Goal: Information Seeking & Learning: Find specific fact

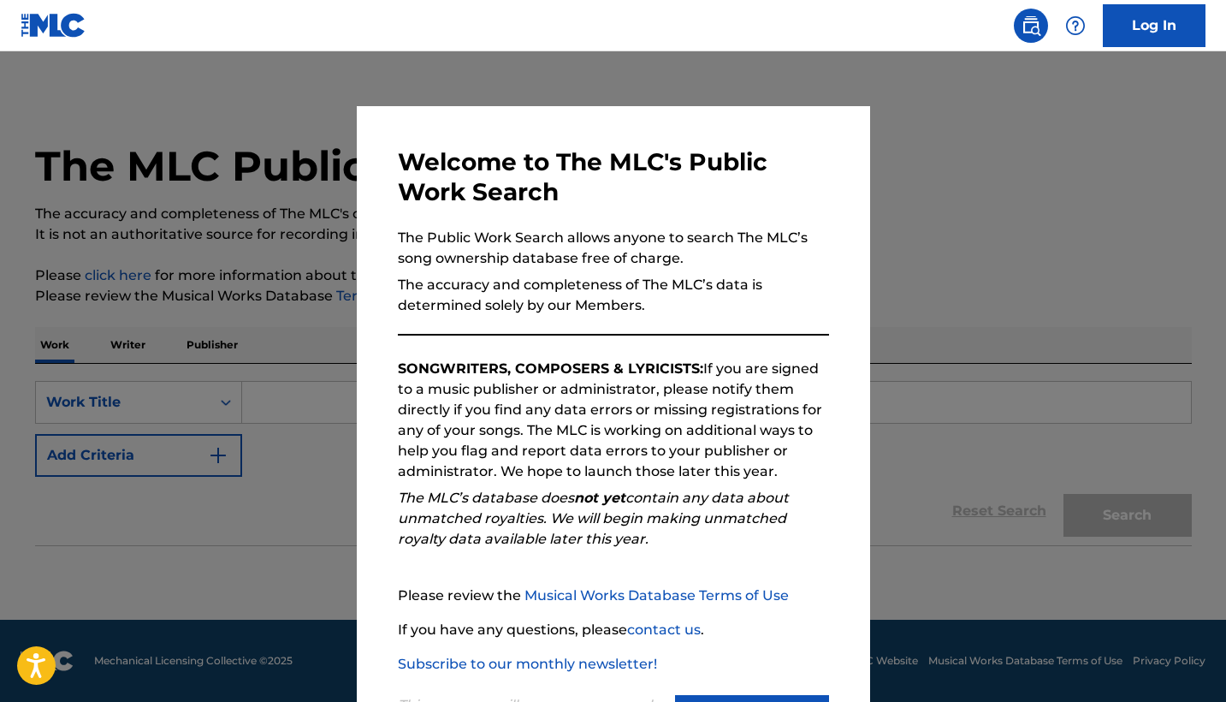
click at [746, 695] on button "Continue" at bounding box center [752, 716] width 154 height 43
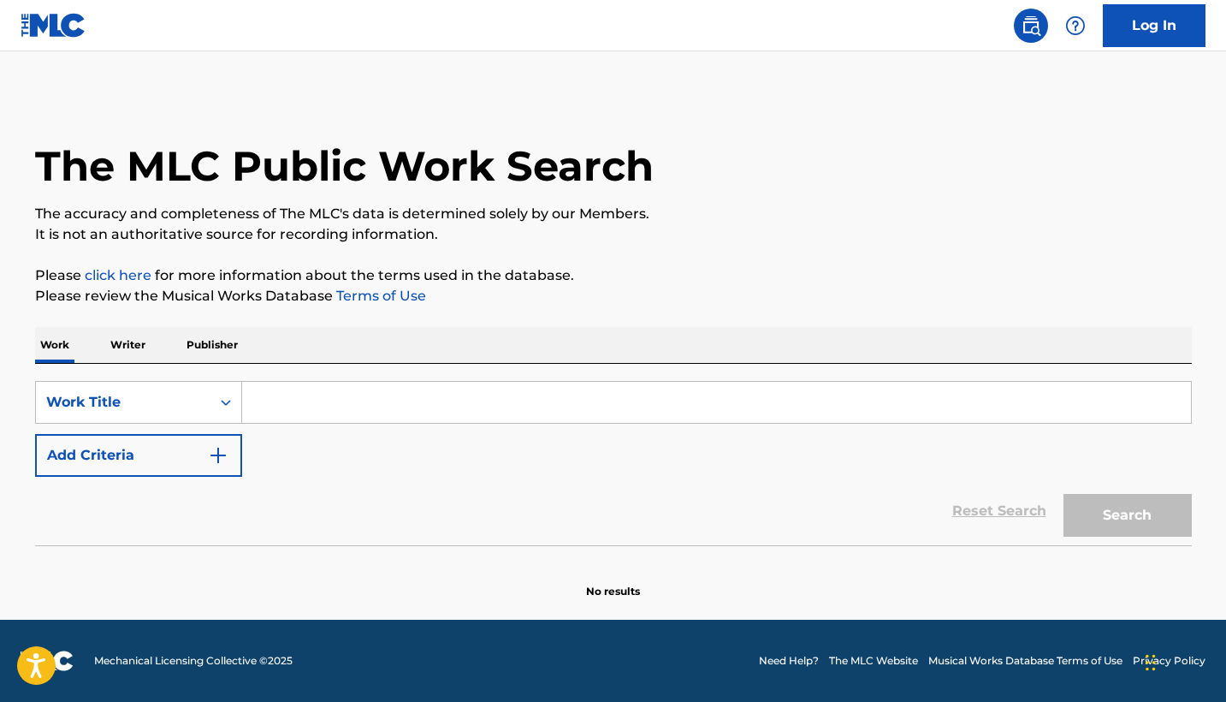
click at [323, 412] on input "Search Form" at bounding box center [716, 402] width 949 height 41
paste input "of the song "Letter in Icelandic from the [PERSON_NAME] Sanitarium" Originally …"
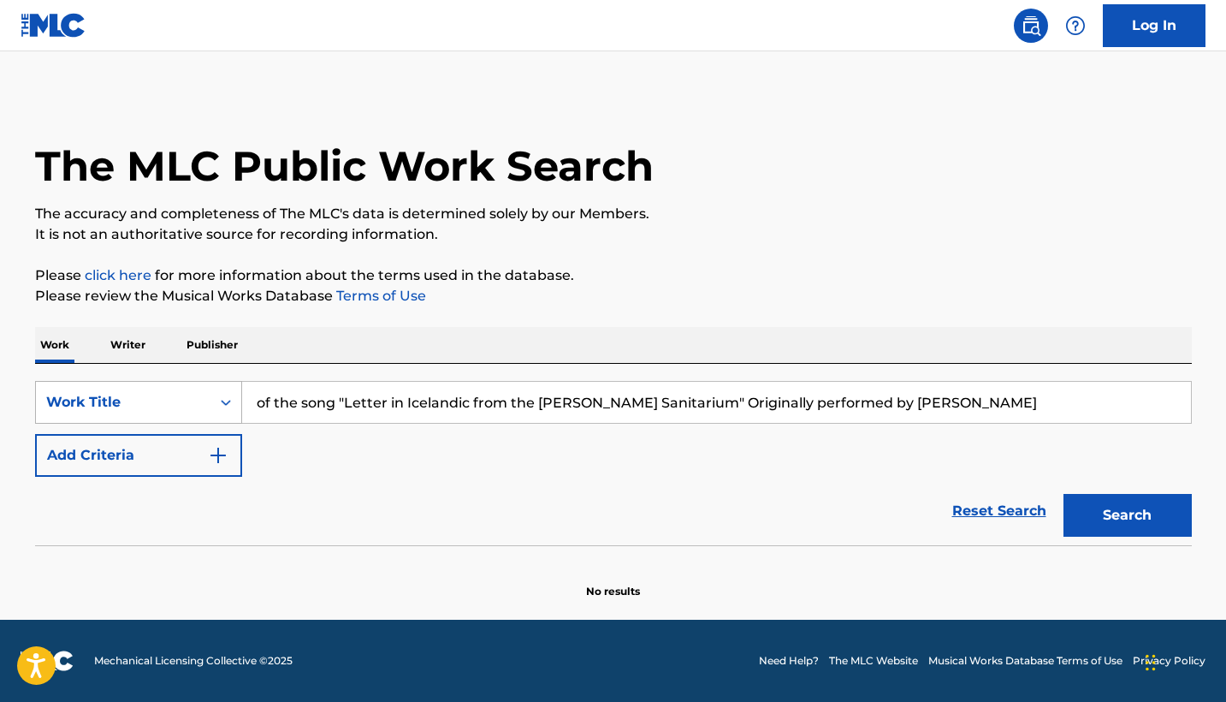
drag, startPoint x: 345, startPoint y: 401, endPoint x: 233, endPoint y: 395, distance: 112.3
click at [233, 395] on div "SearchWithCriteria341ccc70-ad07-4187-8f1c-c4b9fc54ec1b Work Title of the song "…" at bounding box center [613, 402] width 1157 height 43
drag, startPoint x: 583, startPoint y: 398, endPoint x: 1145, endPoint y: 387, distance: 562.4
click at [1145, 387] on input "Letter in Icelandic from the [PERSON_NAME] Sanitarium" Originally performed by …" at bounding box center [716, 402] width 949 height 41
drag, startPoint x: 875, startPoint y: 398, endPoint x: 579, endPoint y: 400, distance: 296.1
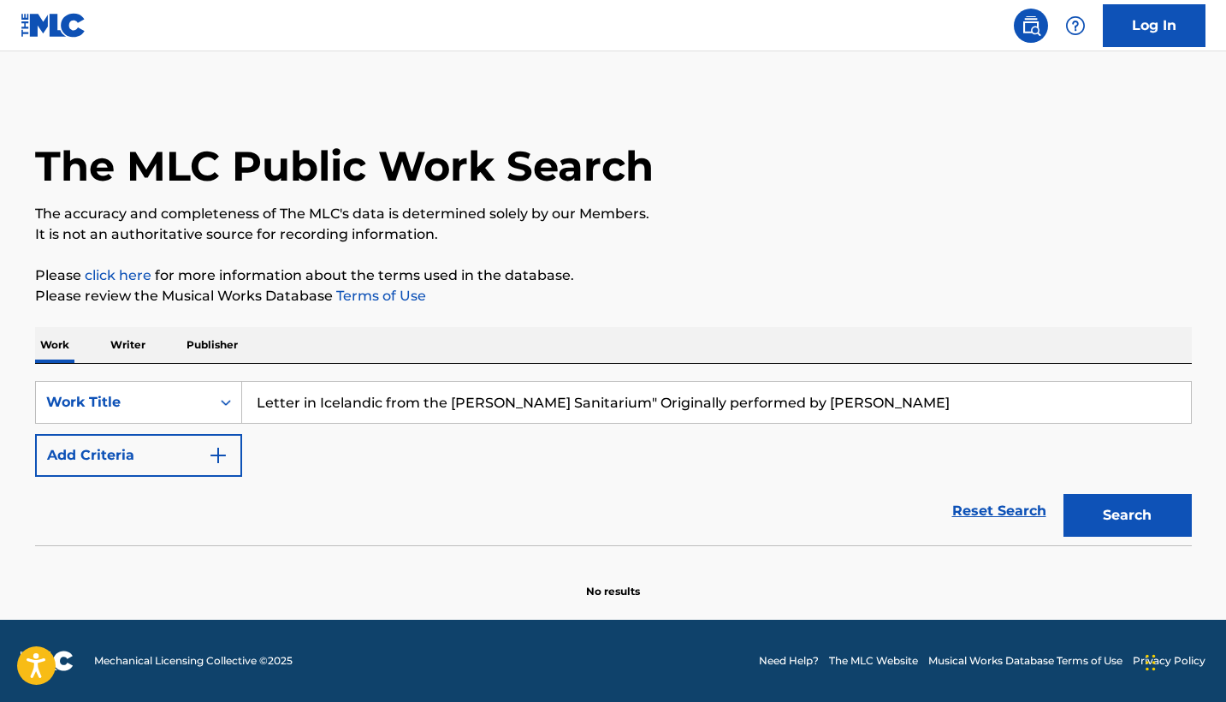
click at [579, 400] on input "Letter in Icelandic from the [PERSON_NAME] Sanitarium" Originally performed by …" at bounding box center [716, 402] width 949 height 41
type input "Letter in [GEOGRAPHIC_DATA] from the [PERSON_NAME] Sanitarium"
click at [168, 461] on button "Add Criteria" at bounding box center [138, 455] width 207 height 43
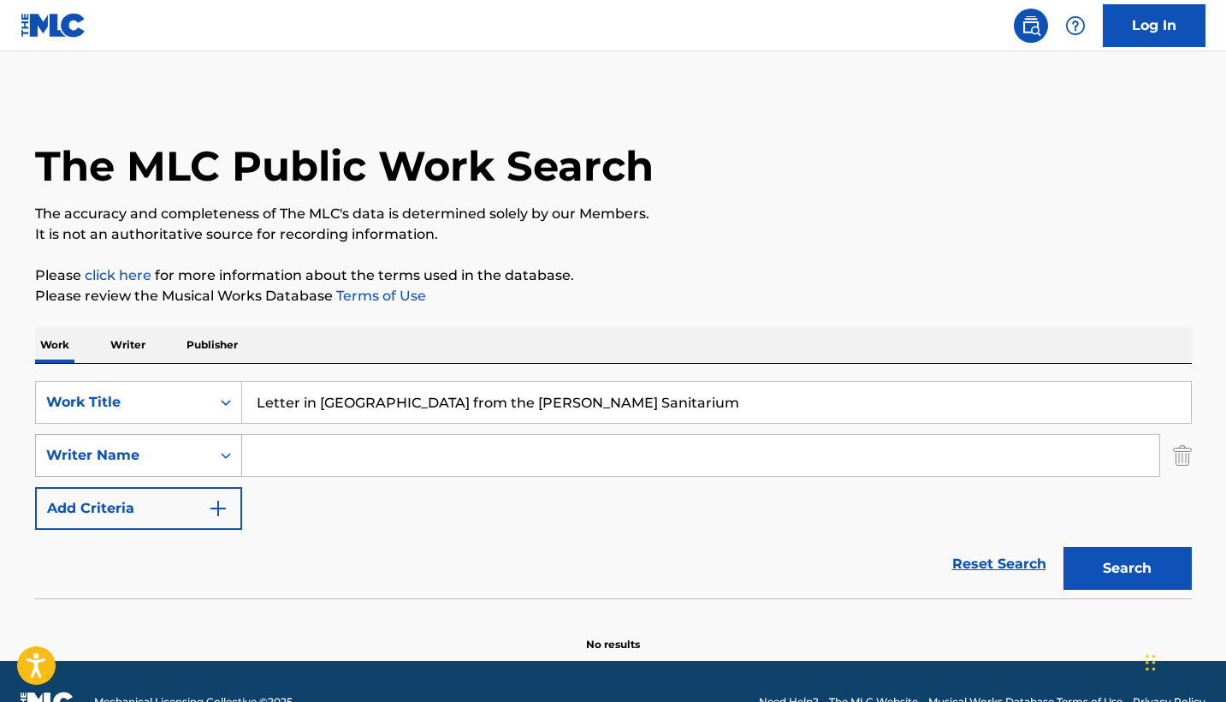
click at [218, 460] on icon "Search Form" at bounding box center [225, 455] width 17 height 17
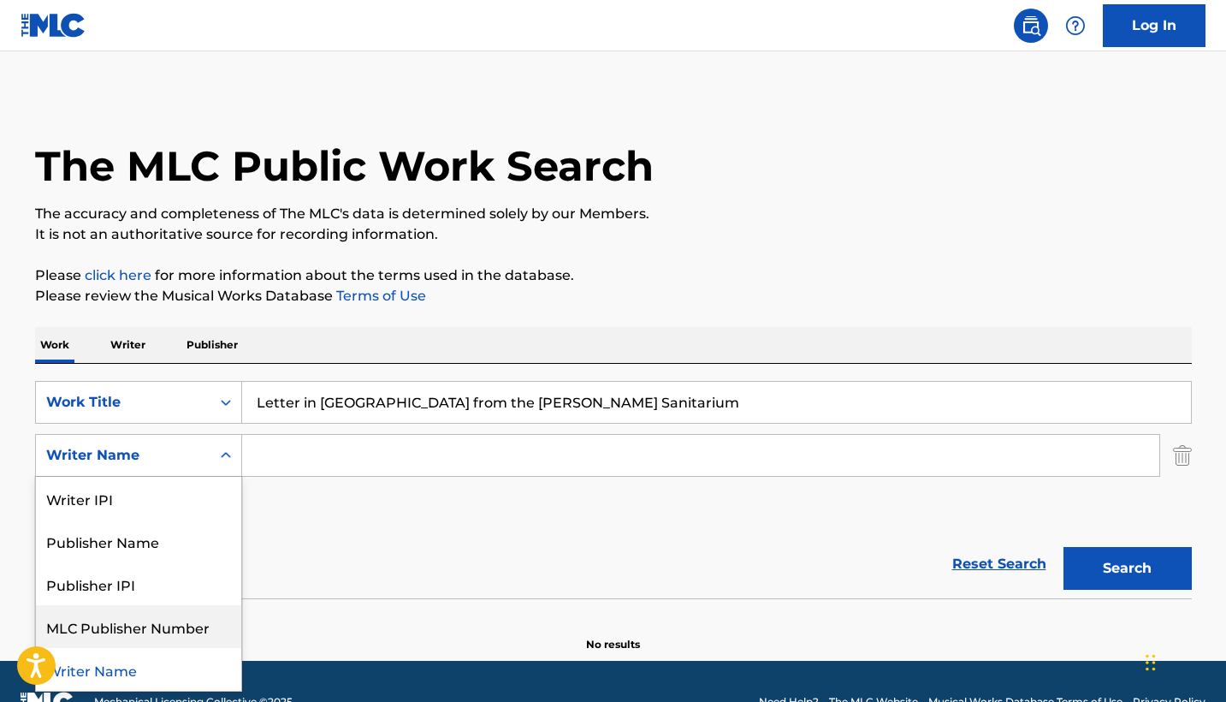
click at [330, 594] on div "Reset Search Search" at bounding box center [613, 564] width 1157 height 68
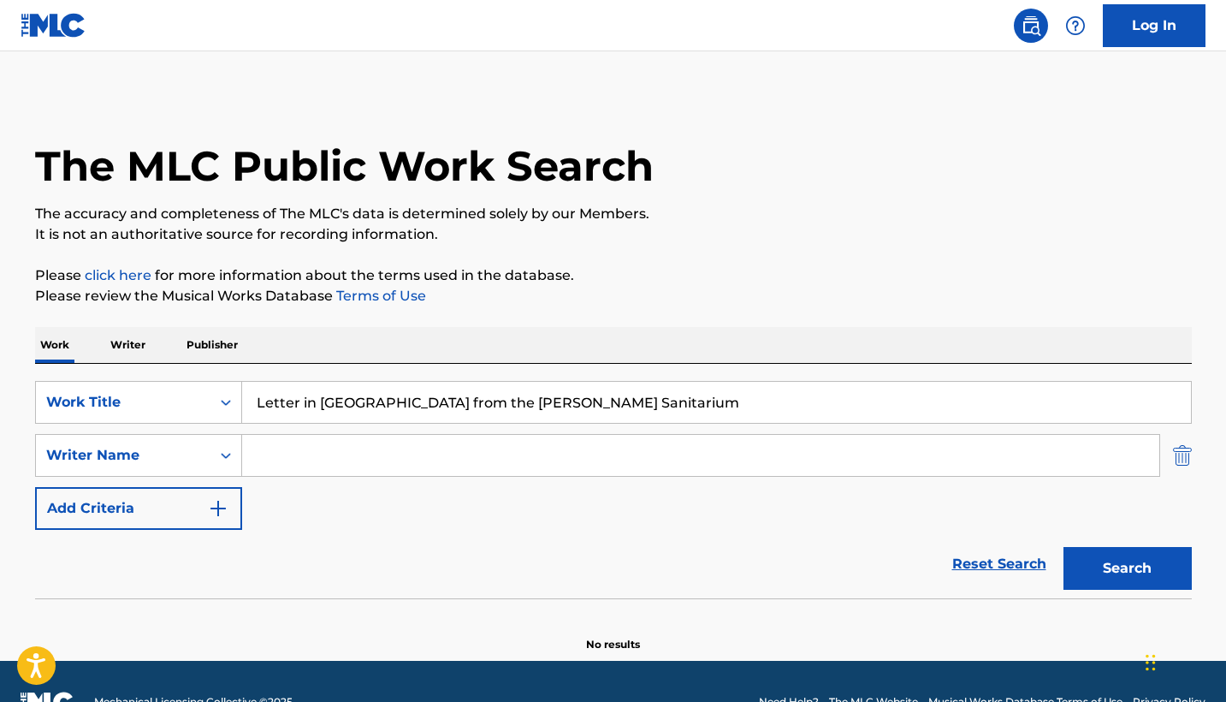
click at [1188, 457] on img "Search Form" at bounding box center [1182, 455] width 19 height 43
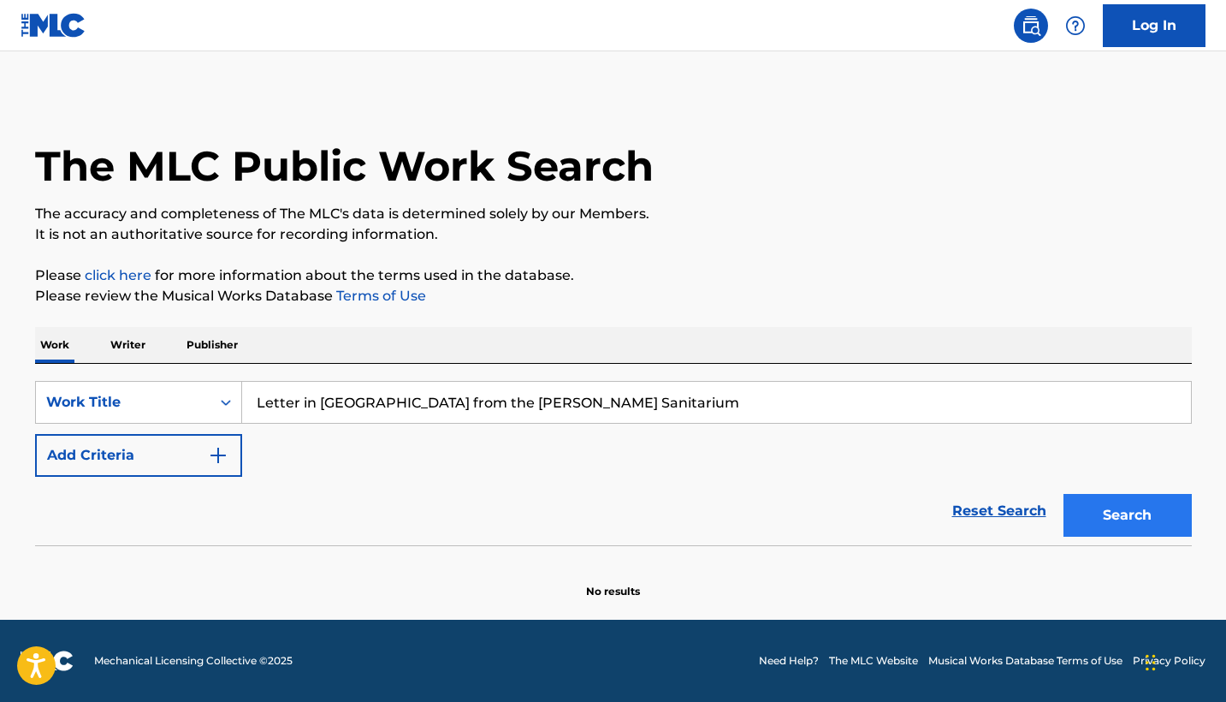
click at [1134, 508] on button "Search" at bounding box center [1128, 515] width 128 height 43
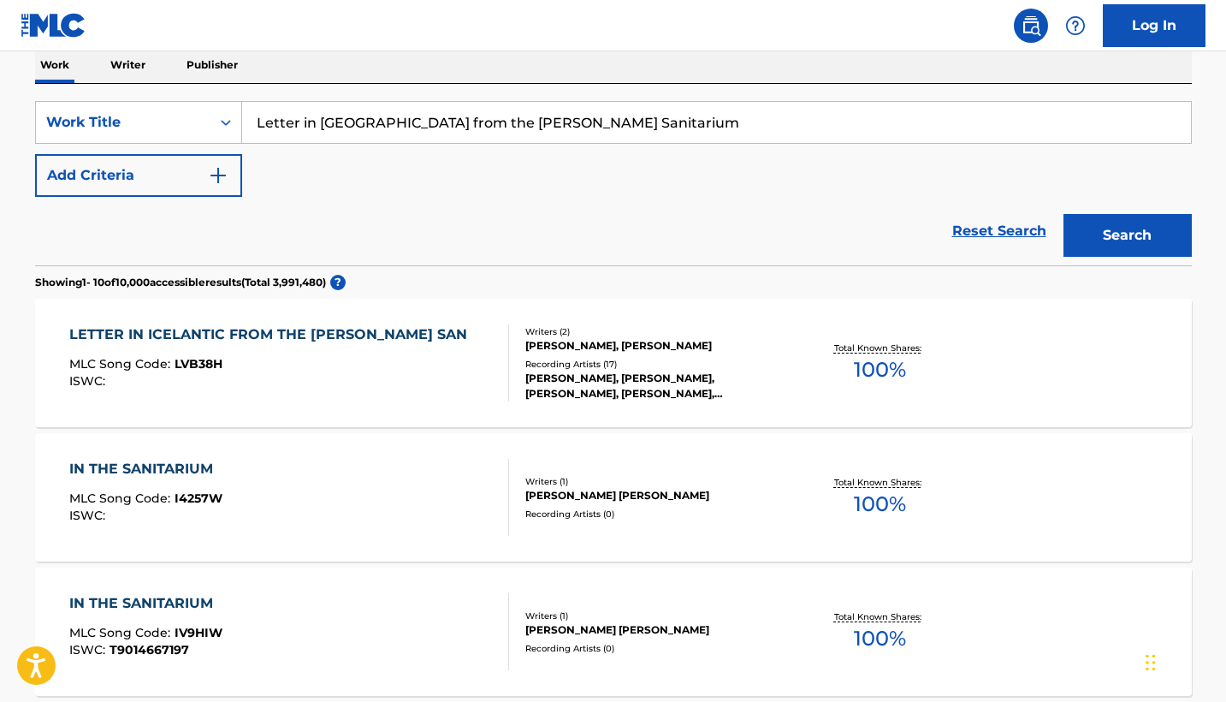
scroll to position [283, 0]
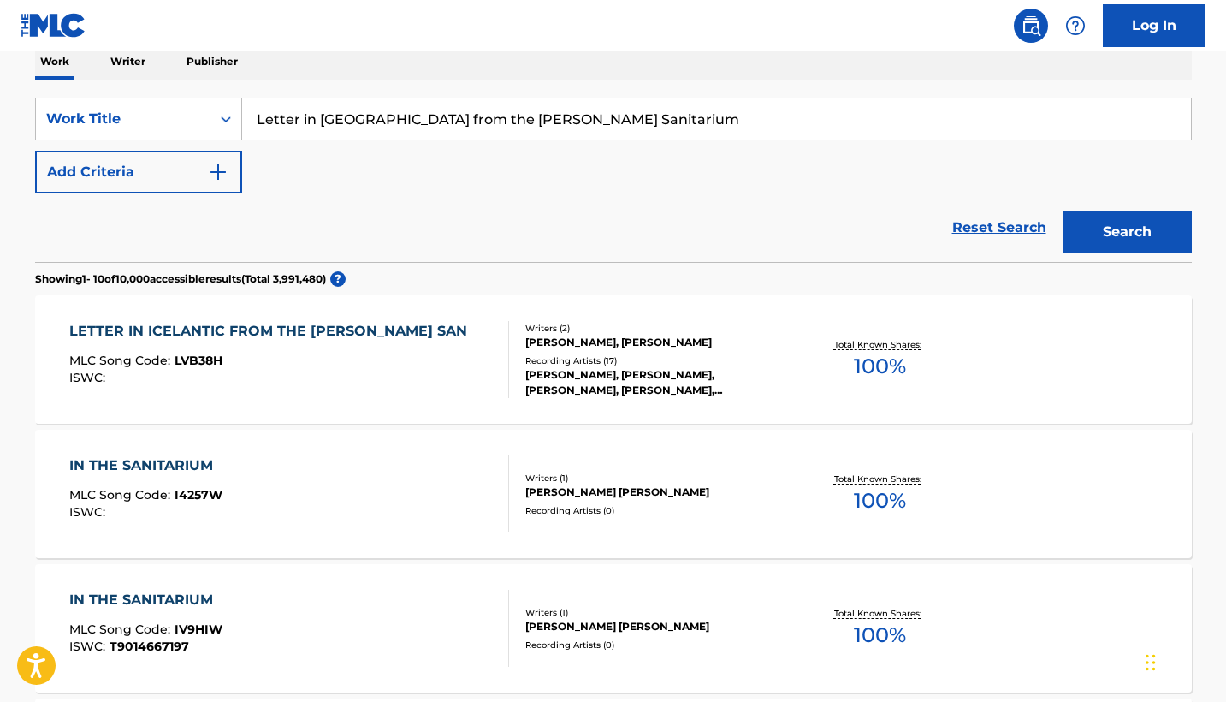
click at [274, 333] on div "LETTER IN ICELANTIC FROM THE [PERSON_NAME] SAN" at bounding box center [272, 331] width 407 height 21
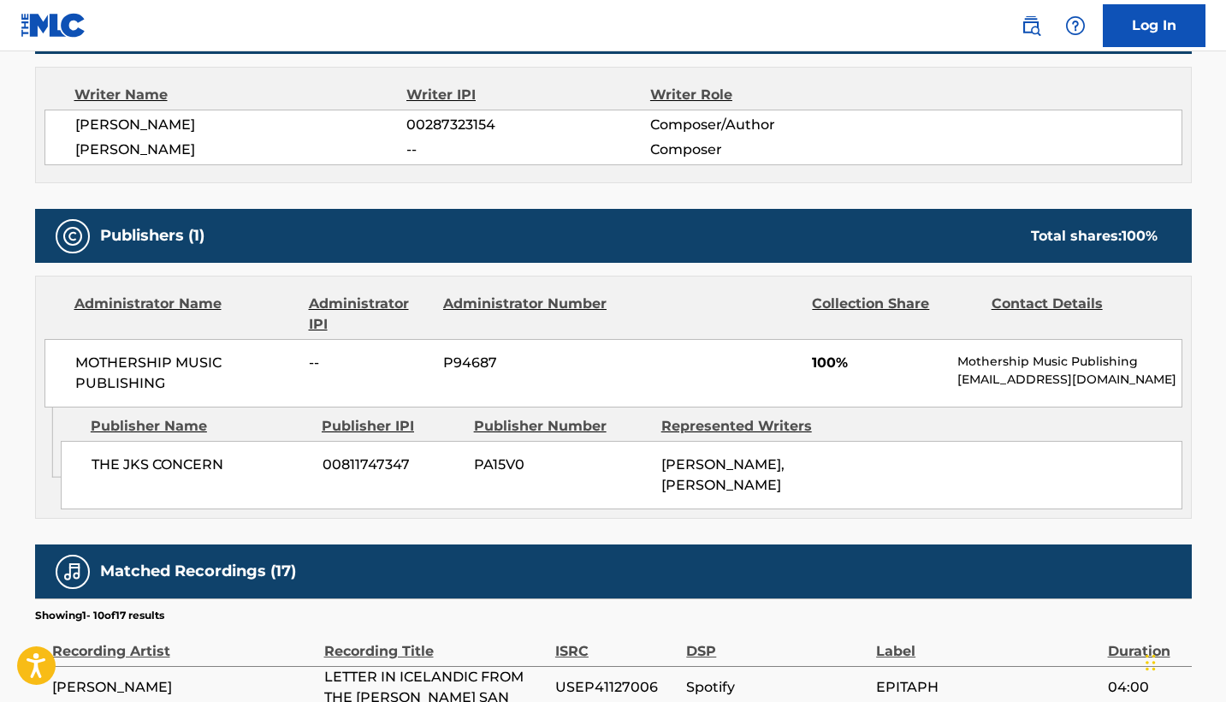
scroll to position [655, 0]
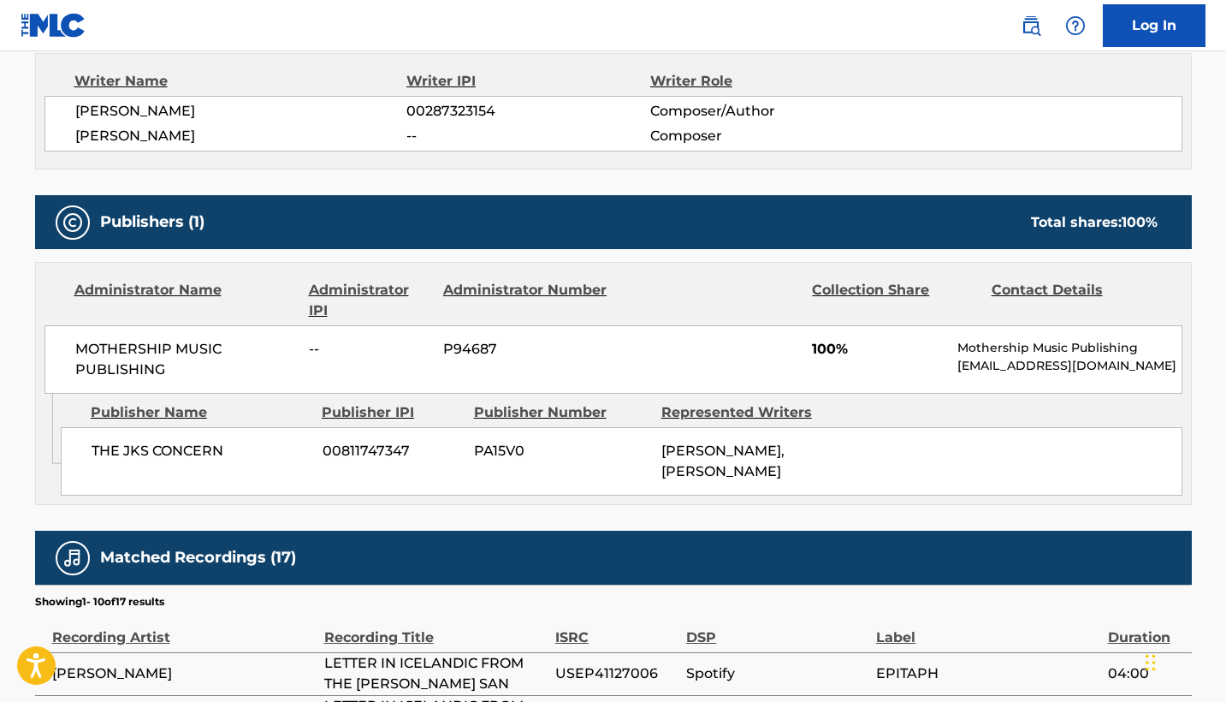
click at [204, 448] on span "THE JKS CONCERN" at bounding box center [201, 451] width 218 height 21
